Goal: Task Accomplishment & Management: Manage account settings

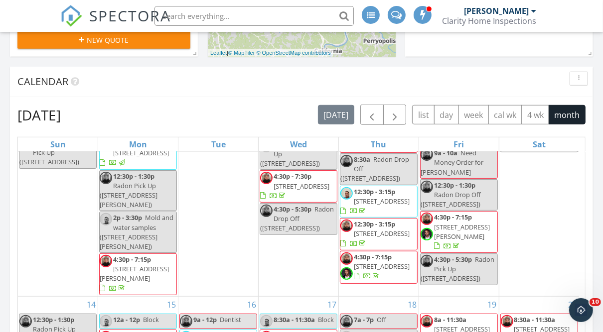
scroll to position [301, 0]
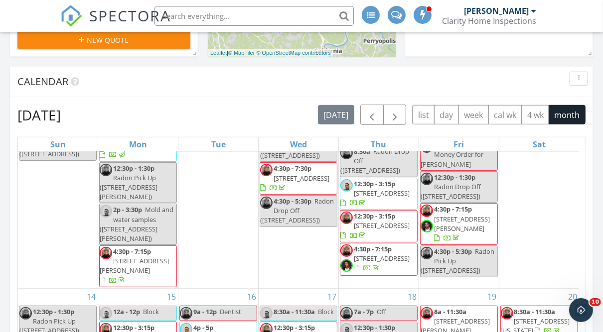
click at [210, 219] on div "9" at bounding box center [218, 184] width 80 height 208
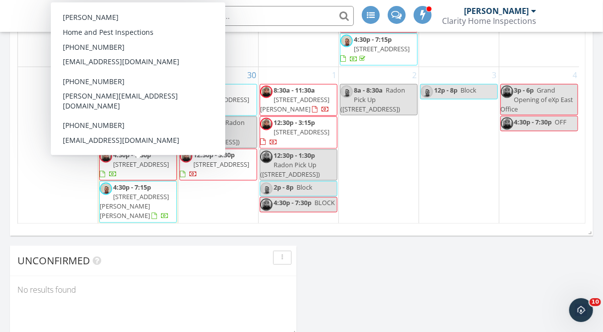
scroll to position [813, 0]
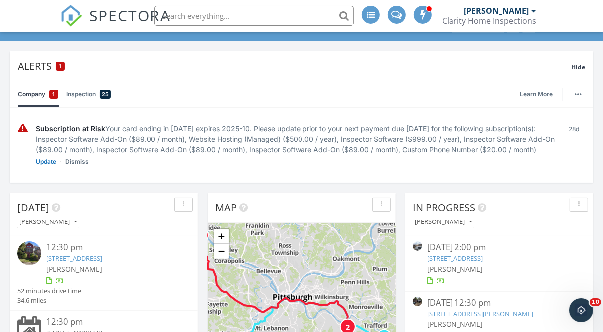
scroll to position [0, 0]
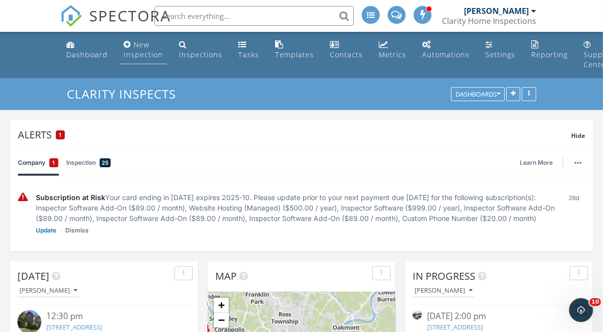
click at [130, 46] on link "New Inspection" at bounding box center [143, 50] width 47 height 28
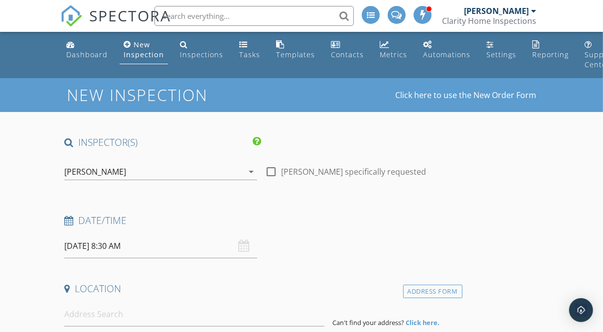
click at [87, 178] on div "[PERSON_NAME]" at bounding box center [153, 172] width 179 height 16
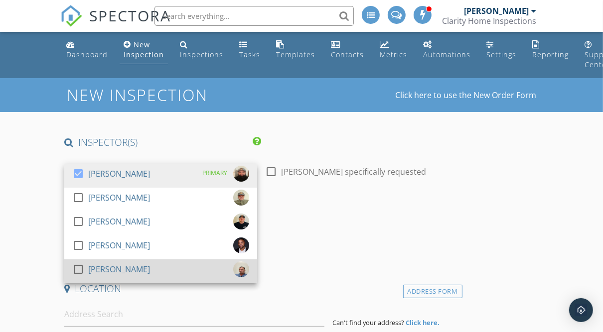
click at [80, 271] on div at bounding box center [78, 269] width 17 height 17
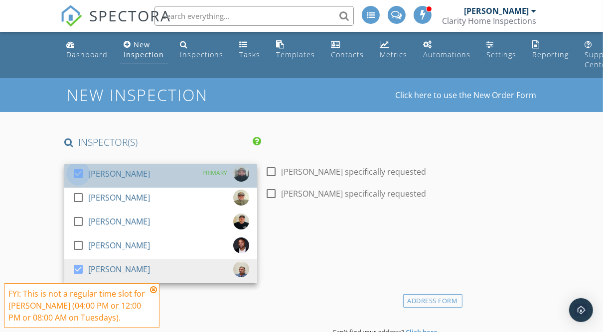
click at [81, 176] on div at bounding box center [78, 173] width 17 height 17
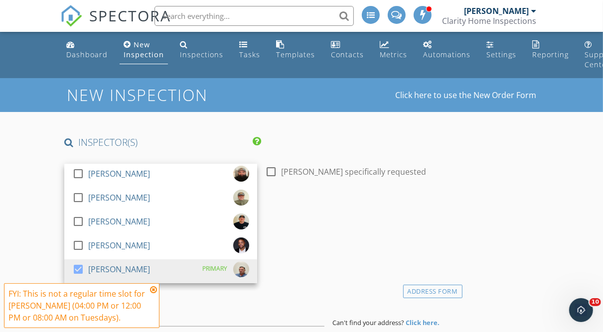
click at [156, 288] on icon at bounding box center [153, 290] width 7 height 8
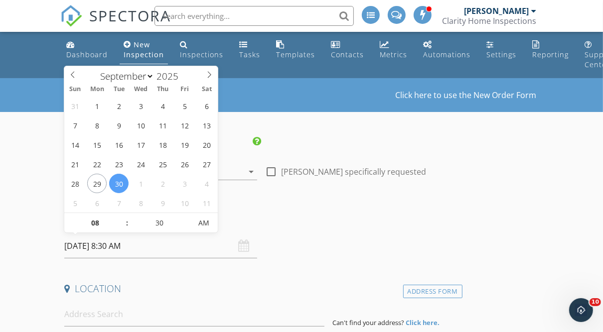
click at [104, 249] on input "09/30/2025 8:30 AM" at bounding box center [160, 246] width 193 height 24
type input "09"
type input "09/30/2025 9:30 AM"
click at [125, 219] on span at bounding box center [122, 218] width 7 height 10
type input "10"
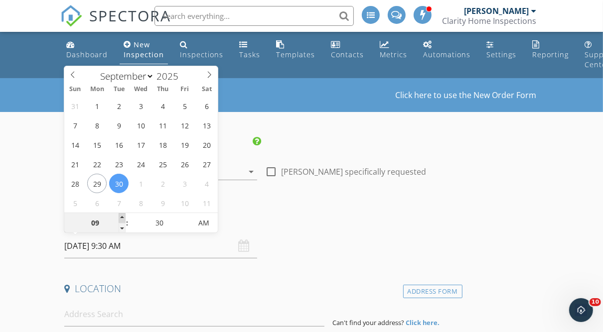
type input "09/30/2025 10:30 AM"
click at [125, 219] on span at bounding box center [122, 218] width 7 height 10
type input "11"
type input "09/30/2025 11:30 AM"
click at [125, 219] on span at bounding box center [122, 218] width 7 height 10
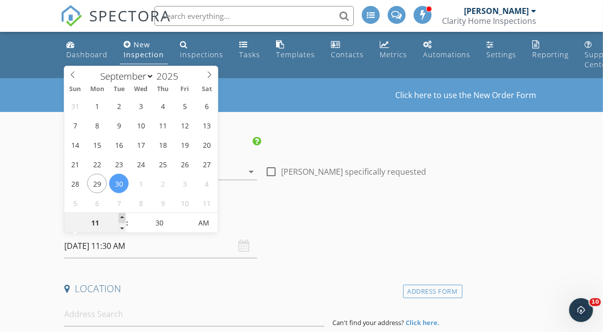
type input "12"
type input "09/30/2025 12:30 PM"
click at [125, 219] on span at bounding box center [122, 218] width 7 height 10
type input "25"
type input "09/30/2025 12:25 PM"
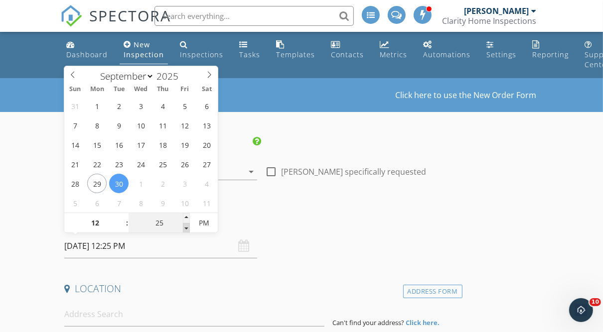
click at [188, 227] on span at bounding box center [186, 228] width 7 height 10
type input "20"
type input "09/30/2025 12:20 PM"
click at [188, 227] on span at bounding box center [186, 228] width 7 height 10
type input "15"
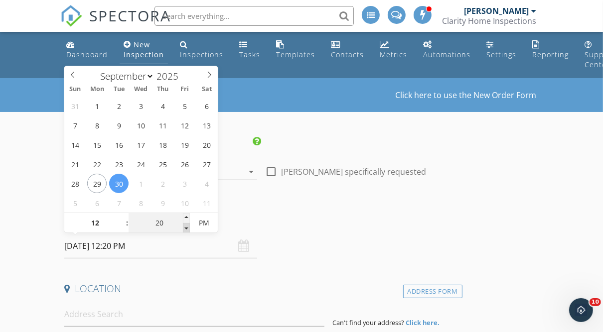
type input "09/30/2025 12:15 PM"
click at [188, 227] on span at bounding box center [186, 228] width 7 height 10
type input "10"
type input "09/30/2025 12:10 PM"
click at [188, 227] on span at bounding box center [186, 228] width 7 height 10
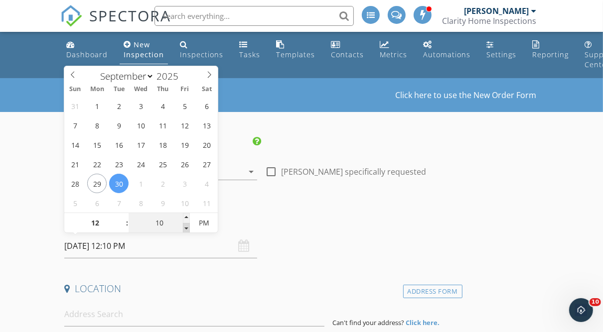
type input "05"
type input "09/30/2025 12:05 PM"
click at [188, 227] on span at bounding box center [186, 228] width 7 height 10
type input "00"
type input "09/30/2025 12:00 PM"
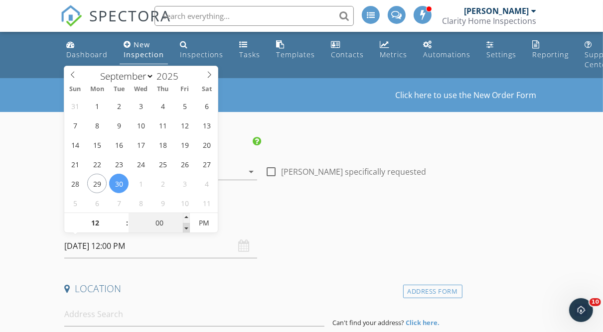
click at [188, 227] on span at bounding box center [186, 228] width 7 height 10
drag, startPoint x: 188, startPoint y: 227, endPoint x: 306, endPoint y: 247, distance: 119.7
click at [306, 247] on div "Date/Time 09/30/2025 12:00 PM" at bounding box center [261, 236] width 402 height 44
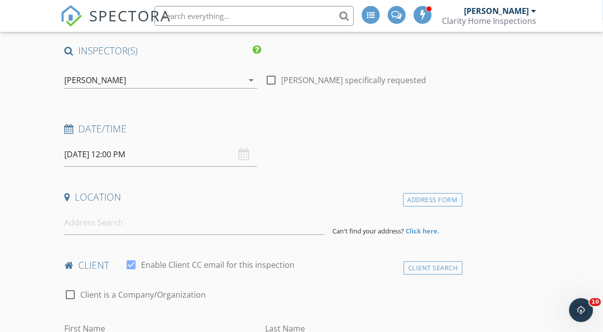
scroll to position [92, 0]
click at [221, 222] on input at bounding box center [194, 222] width 260 height 24
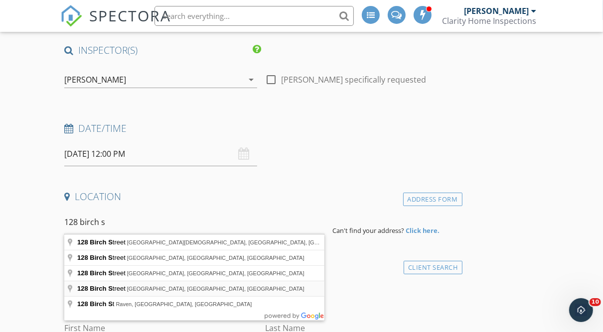
type input "128 Birch Street, Beaver, PA, USA"
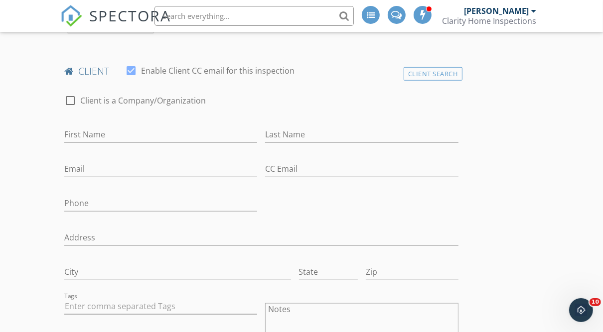
scroll to position [498, 0]
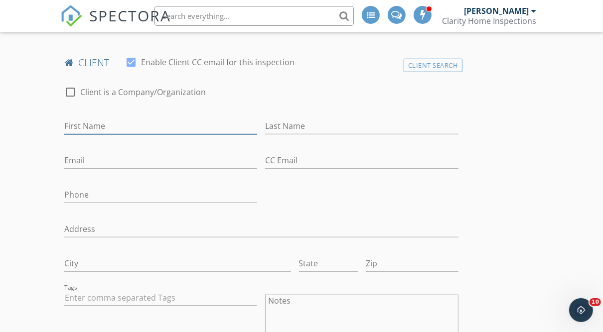
click at [130, 131] on input "First Name" at bounding box center [160, 126] width 193 height 16
type input "Beverly"
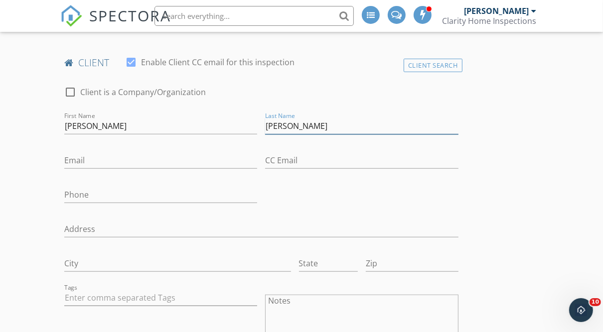
type input "Guthrie"
click at [111, 157] on input "Email" at bounding box center [160, 160] width 193 height 16
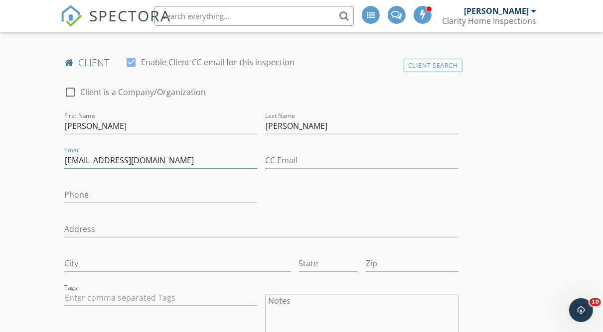
type input "BGuthrie1807@comcast.net"
click at [104, 187] on input "Phone" at bounding box center [160, 195] width 193 height 16
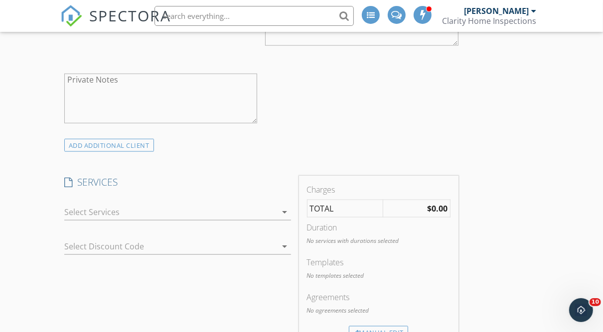
scroll to position [920, 0]
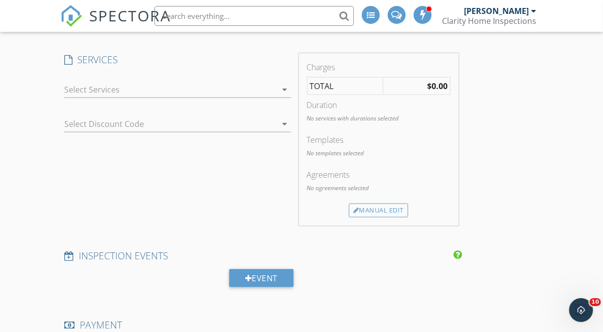
type input "878-207-2645"
click at [114, 88] on div at bounding box center [170, 90] width 213 height 16
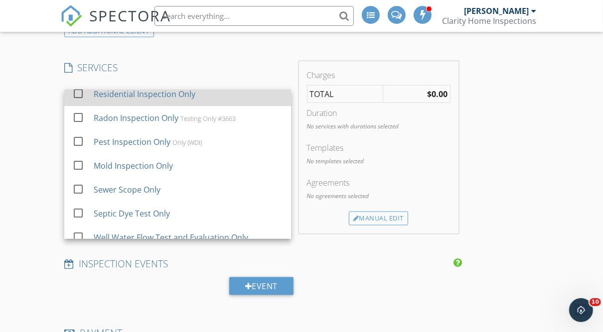
scroll to position [54, 0]
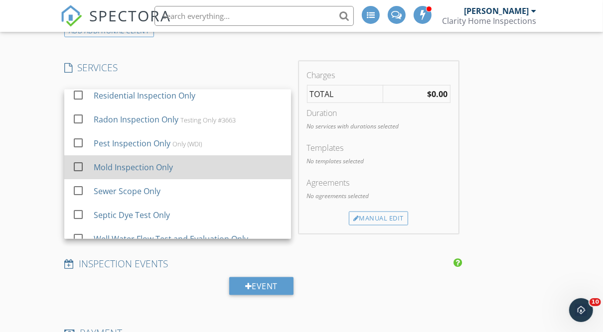
click at [148, 163] on div "Mold Inspection Only" at bounding box center [133, 167] width 79 height 12
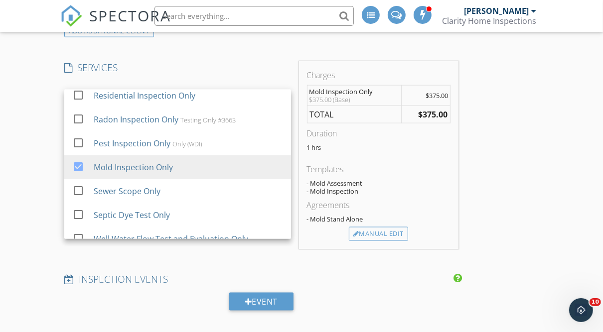
click at [501, 170] on div "INSPECTOR(S) check_box_outline_blank Brandon Dunn check_box_outline_blank Dave …" at bounding box center [301, 190] width 482 height 1932
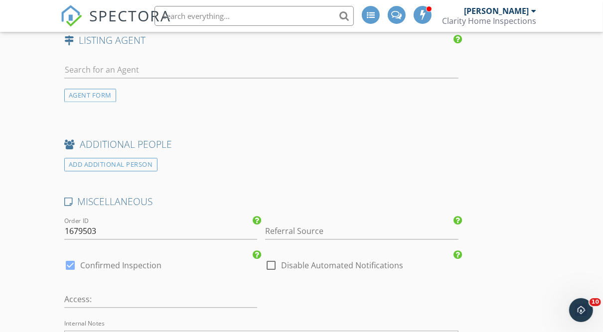
scroll to position [1523, 0]
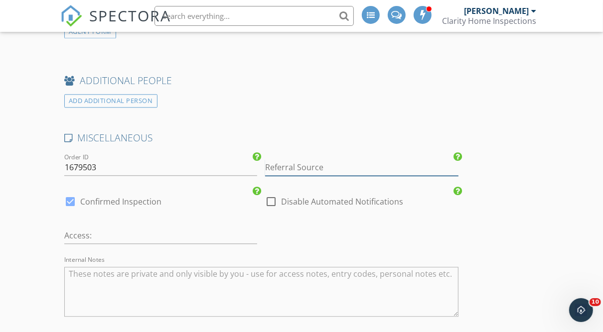
click at [337, 165] on input "Referral Source" at bounding box center [361, 167] width 193 height 16
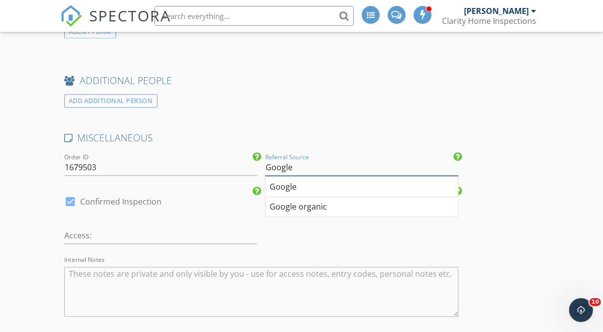
type input "Google"
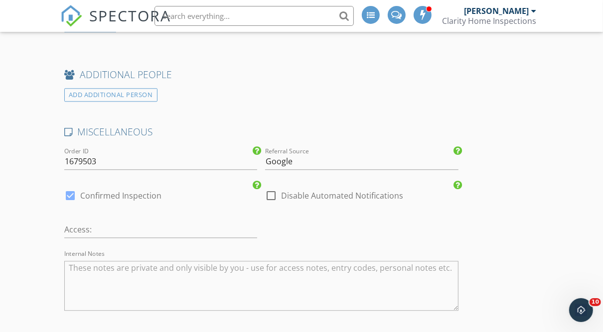
scroll to position [1754, 0]
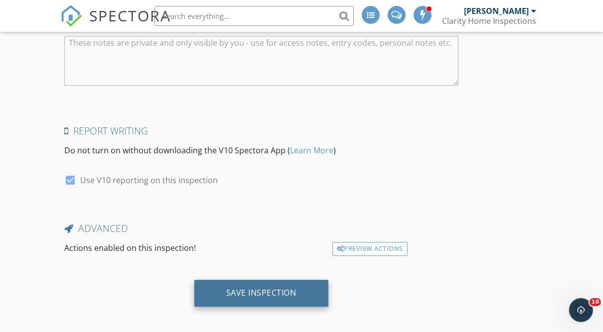
click at [292, 296] on div "Save Inspection" at bounding box center [261, 293] width 134 height 27
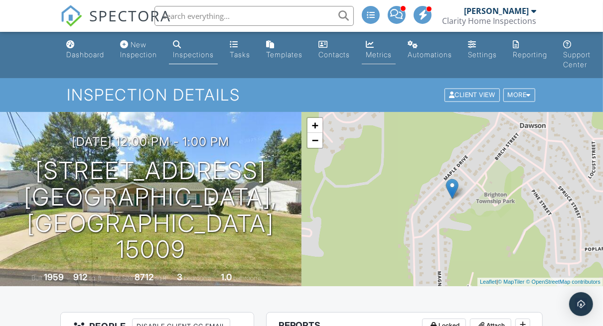
click at [374, 45] on div "Metrics" at bounding box center [370, 44] width 8 height 8
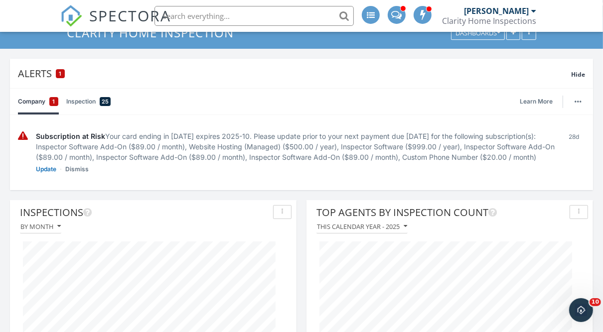
scroll to position [62, 0]
click at [401, 86] on div "Alerts 1 Hide" at bounding box center [301, 72] width 583 height 29
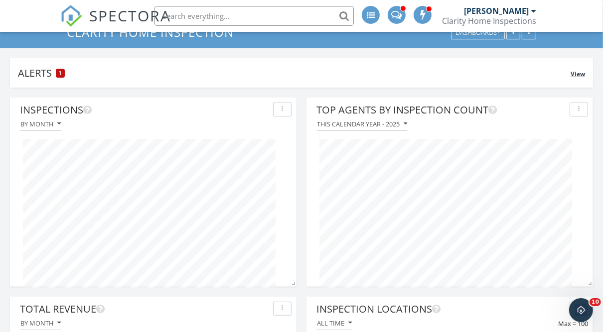
scroll to position [0, 0]
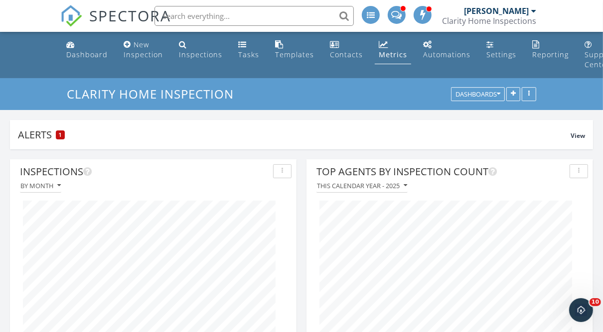
click at [385, 53] on div "Metrics" at bounding box center [393, 54] width 28 height 9
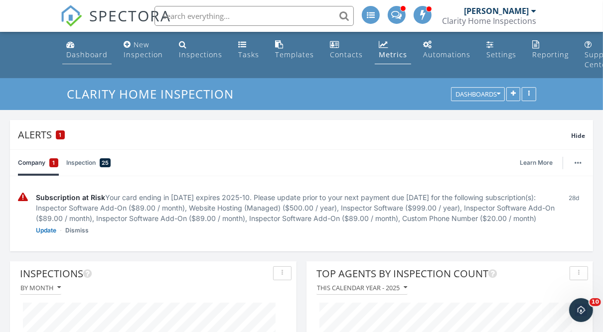
click at [70, 59] on div "Dashboard" at bounding box center [86, 54] width 41 height 9
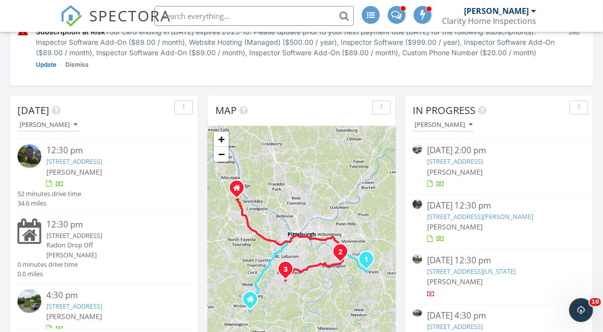
scroll to position [165, 0]
click at [451, 125] on div "[PERSON_NAME]" at bounding box center [444, 125] width 58 height 7
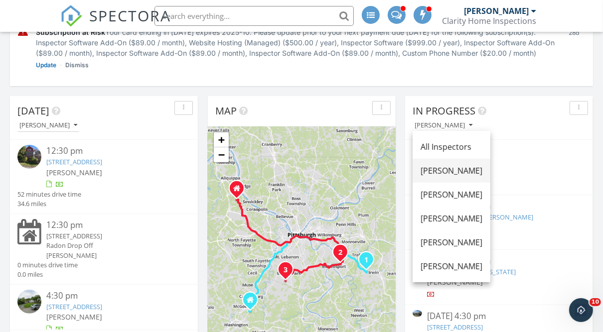
click at [441, 168] on div "[PERSON_NAME]" at bounding box center [451, 171] width 62 height 12
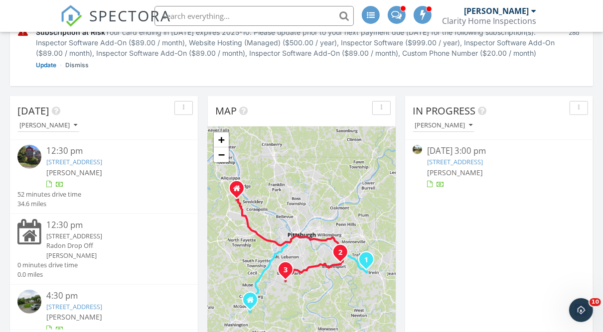
click at [443, 162] on link "450 Clay St, Rochester, PA 15074" at bounding box center [455, 161] width 56 height 9
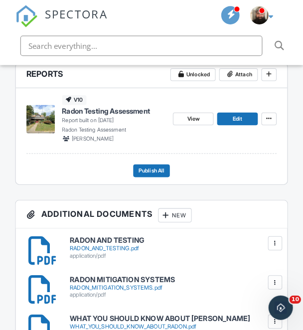
scroll to position [277, 0]
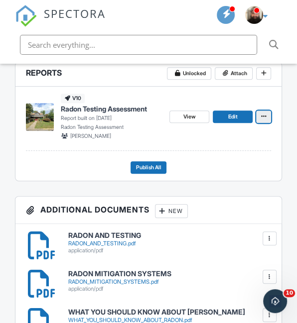
click at [266, 122] on span at bounding box center [264, 117] width 10 height 10
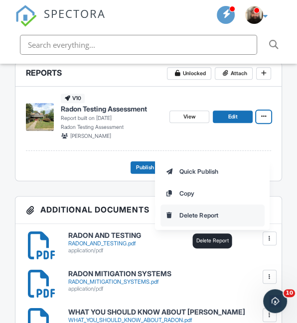
click at [199, 220] on input "Delete Report" at bounding box center [212, 215] width 103 height 21
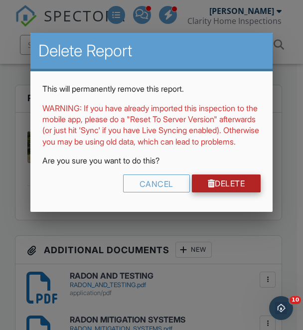
click at [208, 187] on div at bounding box center [211, 183] width 7 height 8
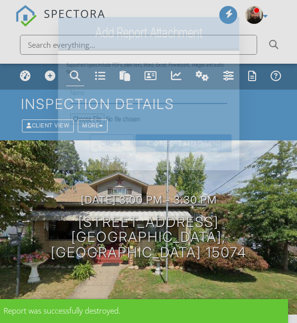
click at [126, 104] on input "Name" at bounding box center [148, 92] width 157 height 21
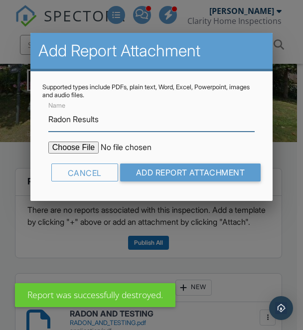
type input "Radon Results"
click at [56, 147] on input "file" at bounding box center [132, 147] width 169 height 12
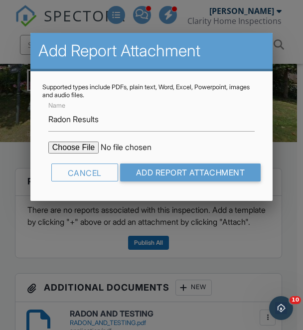
type input "C:\fakepath\450 Clay St Radon Results.pdf"
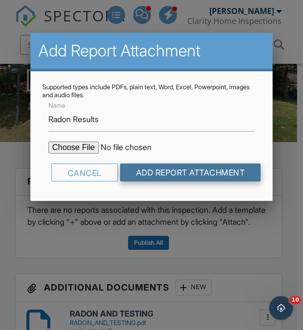
click at [170, 174] on input "Add Report Attachment" at bounding box center [190, 172] width 141 height 18
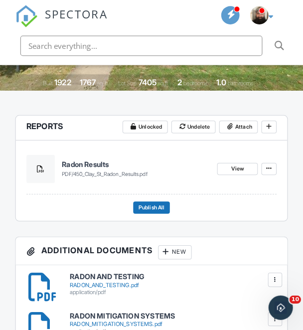
scroll to position [231, 1]
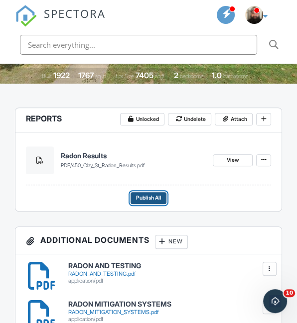
click at [145, 205] on button "Publish All" at bounding box center [149, 198] width 36 height 12
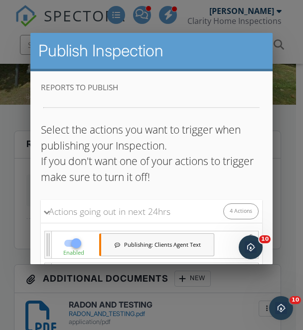
scroll to position [145, 0]
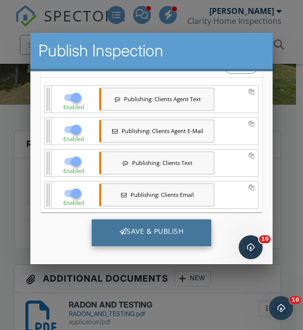
click at [151, 227] on div "Save & Publish" at bounding box center [151, 232] width 120 height 27
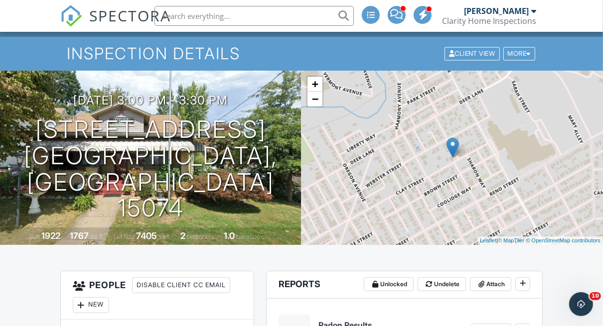
scroll to position [41, 0]
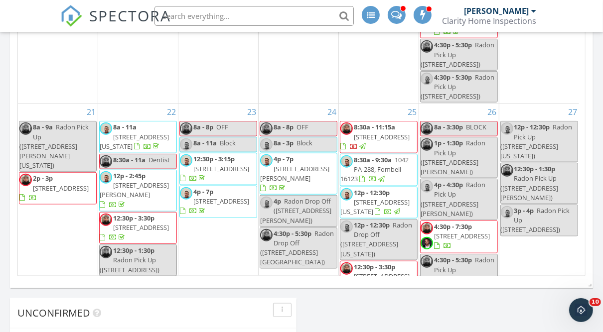
scroll to position [518, 0]
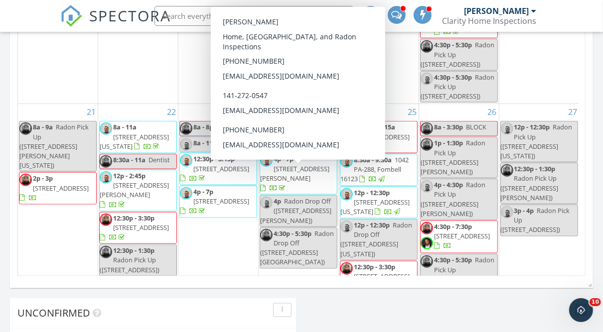
click at [298, 181] on span "6 Soffel St, Pittsburgh 15211" at bounding box center [294, 173] width 69 height 18
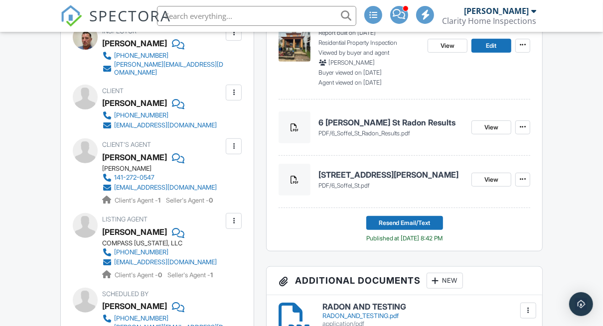
scroll to position [344, 0]
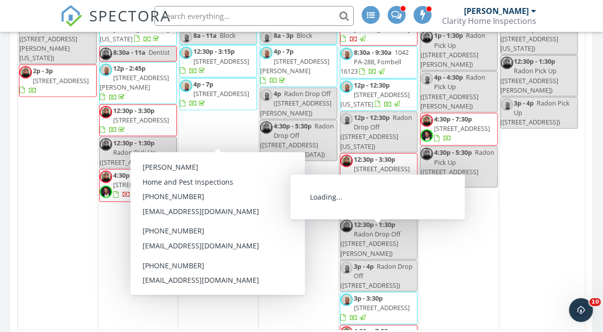
scroll to position [628, 0]
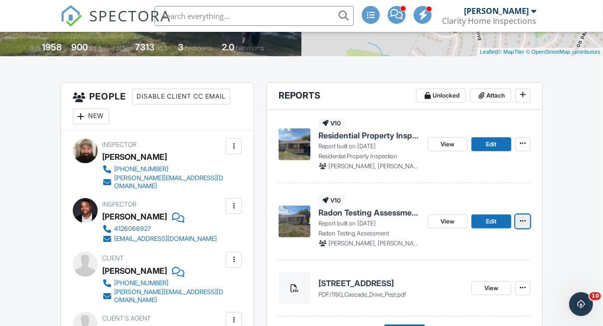
click at [522, 220] on icon at bounding box center [523, 221] width 6 height 7
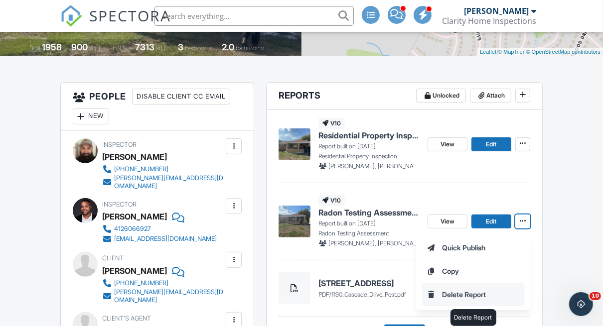
click at [453, 295] on input "Delete Report" at bounding box center [473, 294] width 102 height 22
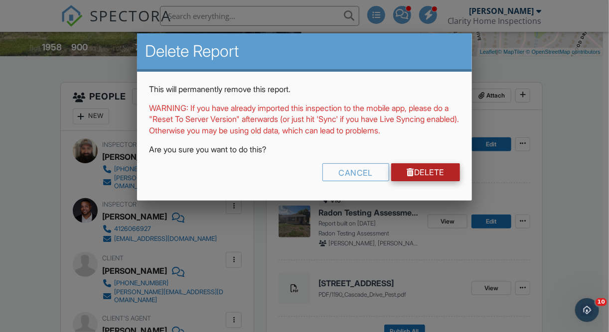
click at [422, 175] on link "Delete" at bounding box center [425, 172] width 69 height 18
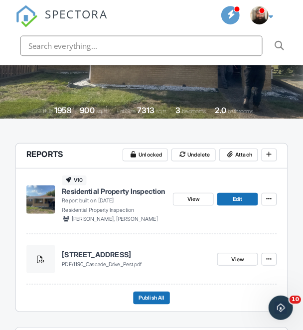
scroll to position [199, 0]
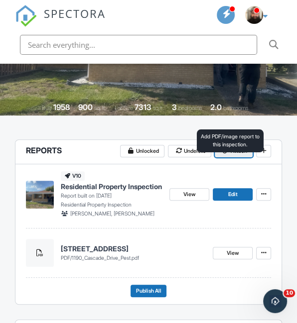
click at [223, 156] on span at bounding box center [226, 151] width 10 height 10
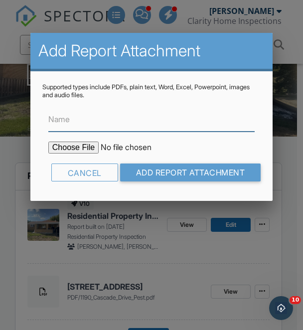
click at [122, 126] on input "Name" at bounding box center [151, 119] width 206 height 24
type input "Radon Results"
click at [56, 151] on input "file" at bounding box center [132, 147] width 169 height 12
type input "C:\fakepath\1190 Cascade Dr [PERSON_NAME] results.pdf"
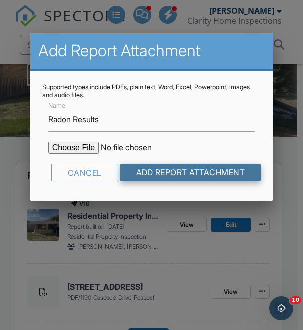
click at [166, 171] on input "Add Report Attachment" at bounding box center [190, 172] width 141 height 18
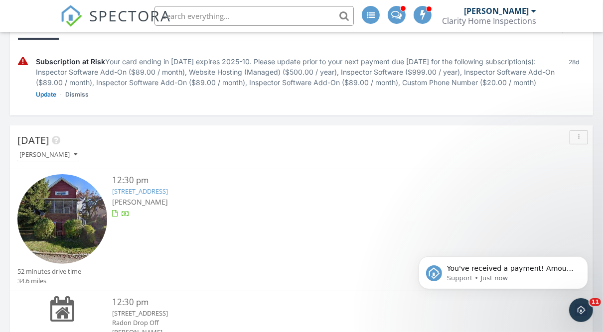
click at [296, 148] on div "[PERSON_NAME]" at bounding box center [304, 154] width 575 height 13
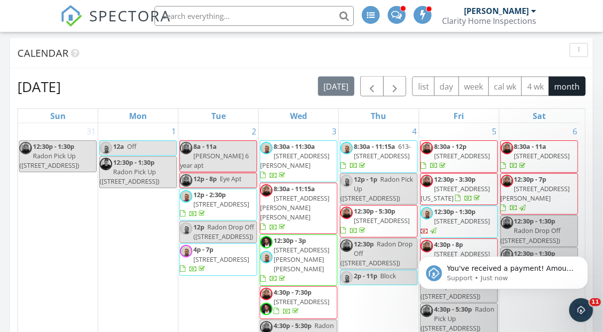
scroll to position [403, 0]
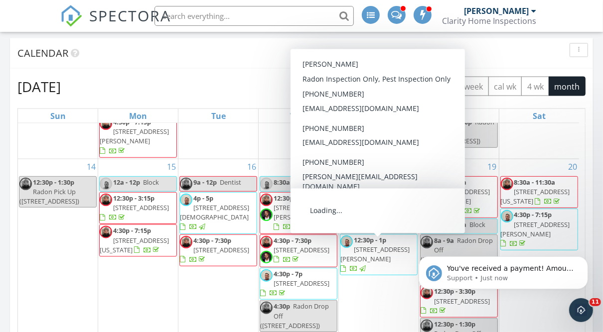
drag, startPoint x: 343, startPoint y: 237, endPoint x: 373, endPoint y: 253, distance: 33.6
click at [296, 253] on span "137 McCracken Dr, Monaca 15061" at bounding box center [374, 254] width 69 height 18
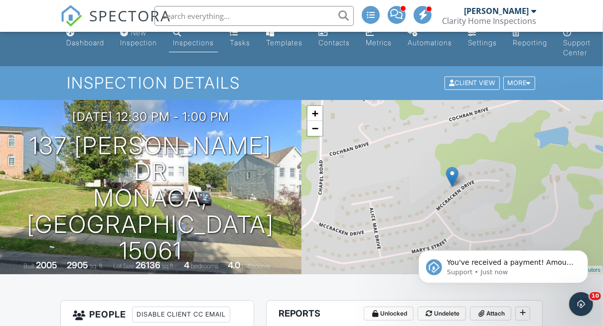
scroll to position [10, 0]
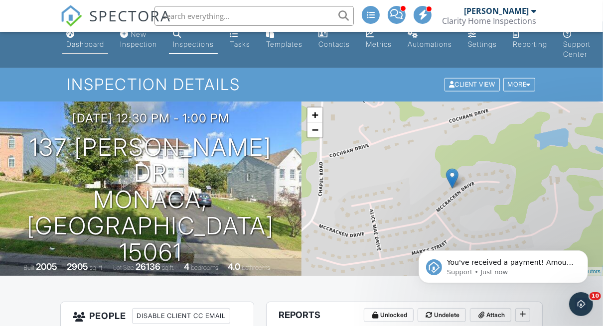
click at [79, 40] on div "Dashboard" at bounding box center [85, 44] width 38 height 8
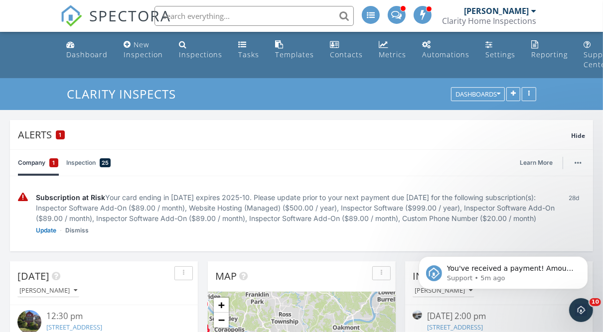
click at [364, 150] on div "Company 1 Inspection 25 Learn More" at bounding box center [301, 163] width 567 height 26
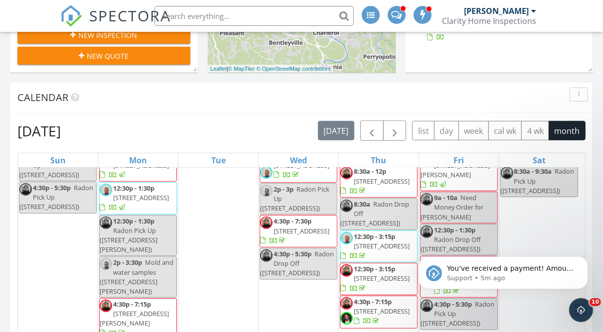
scroll to position [265, 0]
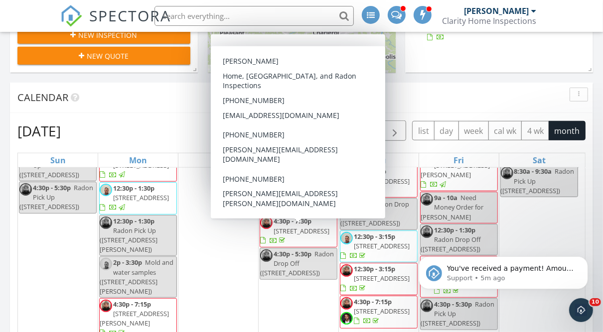
click at [289, 236] on span "[STREET_ADDRESS]" at bounding box center [302, 231] width 56 height 9
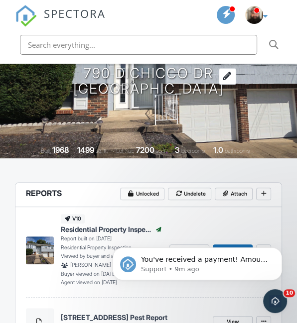
scroll to position [165, 0]
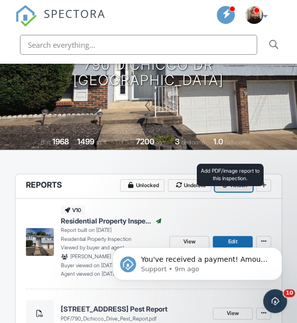
click at [223, 188] on icon at bounding box center [225, 185] width 5 height 6
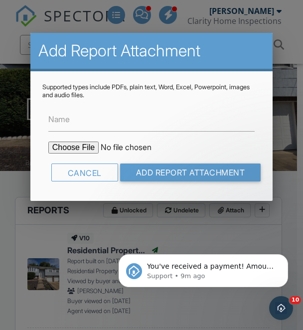
click at [70, 143] on input "file" at bounding box center [132, 147] width 169 height 12
type input "C:\fakepath\790 Dichicco Dr Radon Results.pdf"
click at [128, 128] on input "Name" at bounding box center [151, 119] width 206 height 24
type input "Radon Results"
click at [120, 163] on input "Add Report Attachment" at bounding box center [190, 172] width 141 height 18
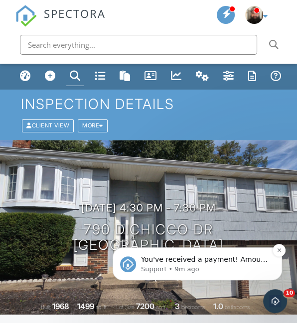
click at [211, 273] on p "Support • 9m ago" at bounding box center [205, 269] width 129 height 9
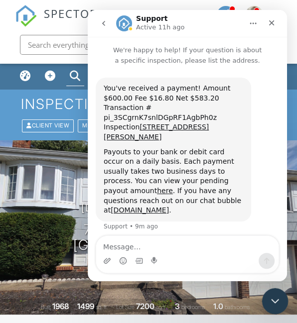
click at [266, 302] on div "Close Intercom Messenger" at bounding box center [274, 300] width 24 height 24
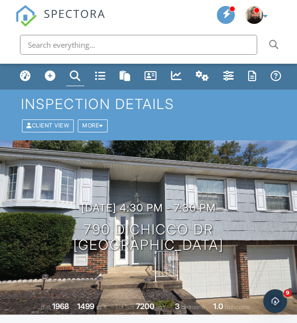
click at [18, 55] on li at bounding box center [148, 45] width 277 height 32
click at [27, 80] on div "Dashboard" at bounding box center [25, 75] width 11 height 11
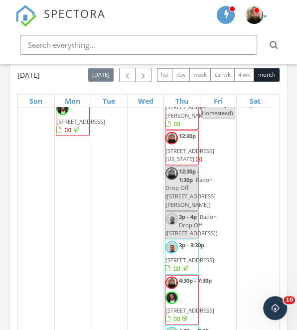
scroll to position [1064, 0]
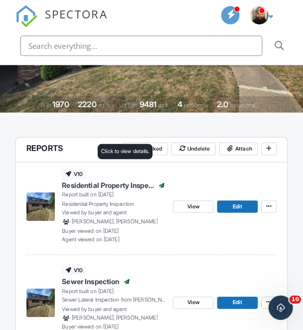
scroll to position [205, 5]
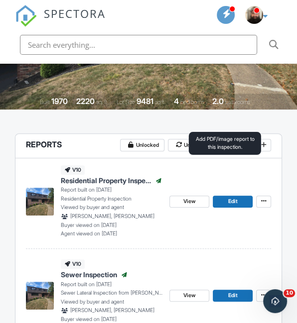
click at [231, 150] on span "Attach" at bounding box center [239, 145] width 16 height 9
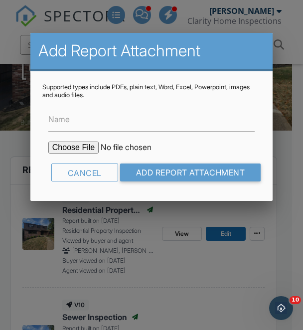
click at [84, 147] on input "file" at bounding box center [132, 147] width 169 height 12
type input "C:\fakepath\105 Calmont Dr [PERSON_NAME] Results.pdf"
click at [104, 126] on input "Name" at bounding box center [151, 119] width 206 height 24
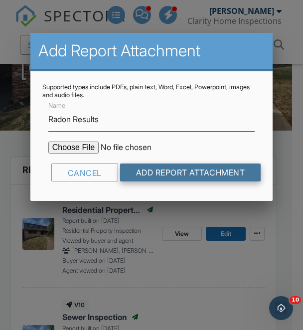
type input "Radon Results"
click at [228, 172] on input "Add Report Attachment" at bounding box center [190, 172] width 141 height 18
